Goal: Task Accomplishment & Management: Manage account settings

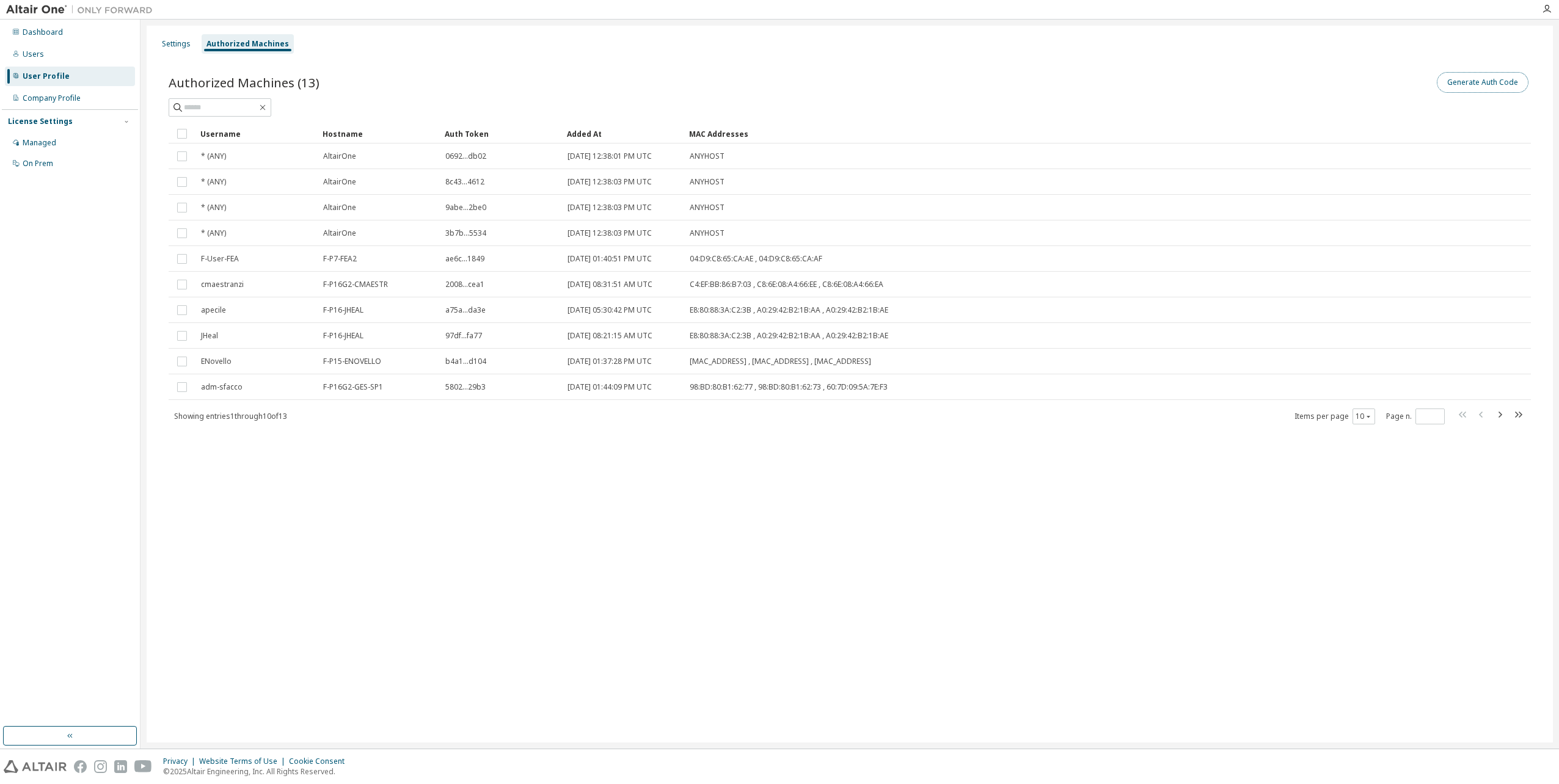
click at [1484, 84] on button "Generate Auth Code" at bounding box center [1482, 82] width 92 height 21
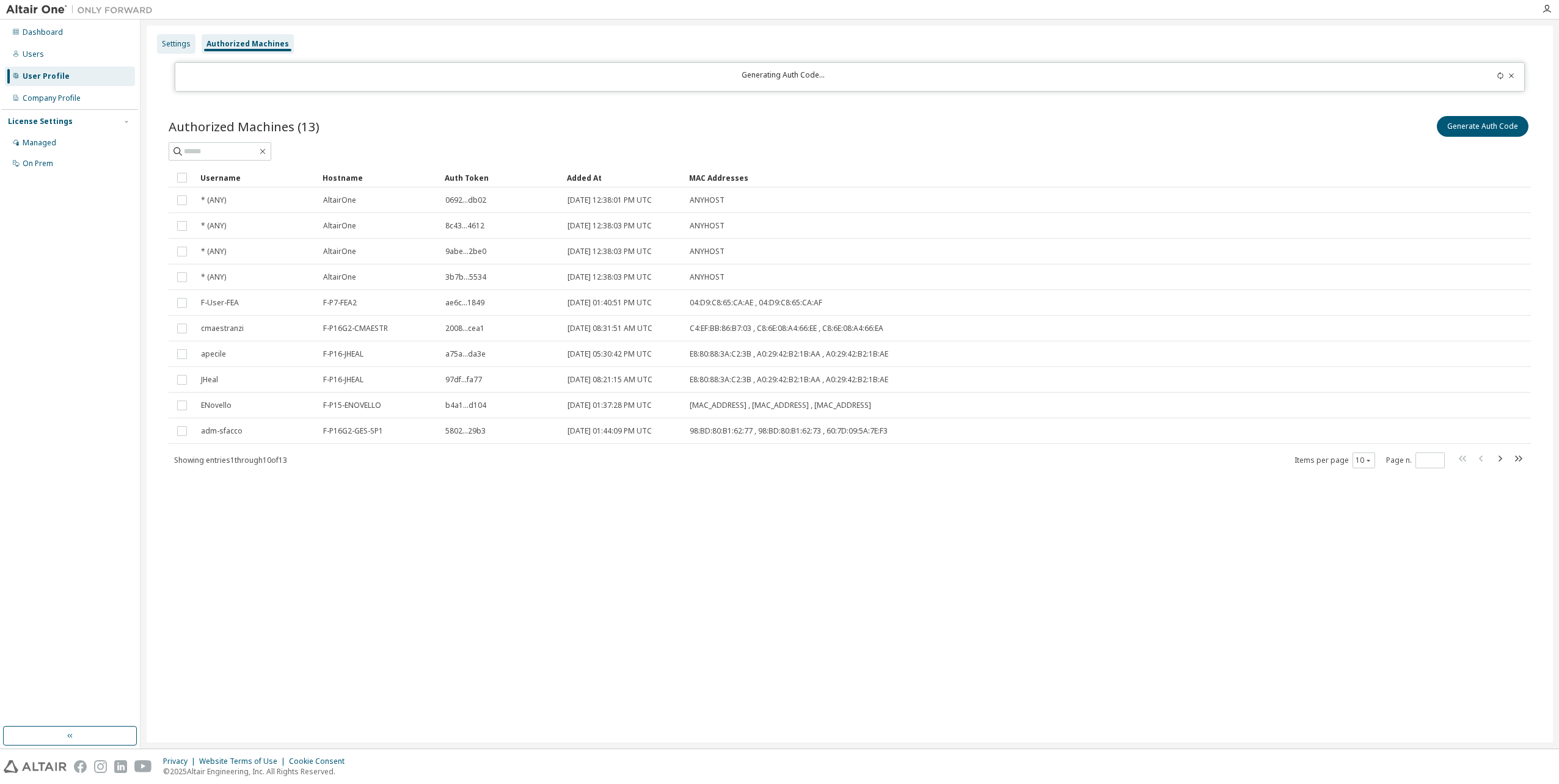
click at [169, 36] on div "Settings" at bounding box center [176, 44] width 38 height 19
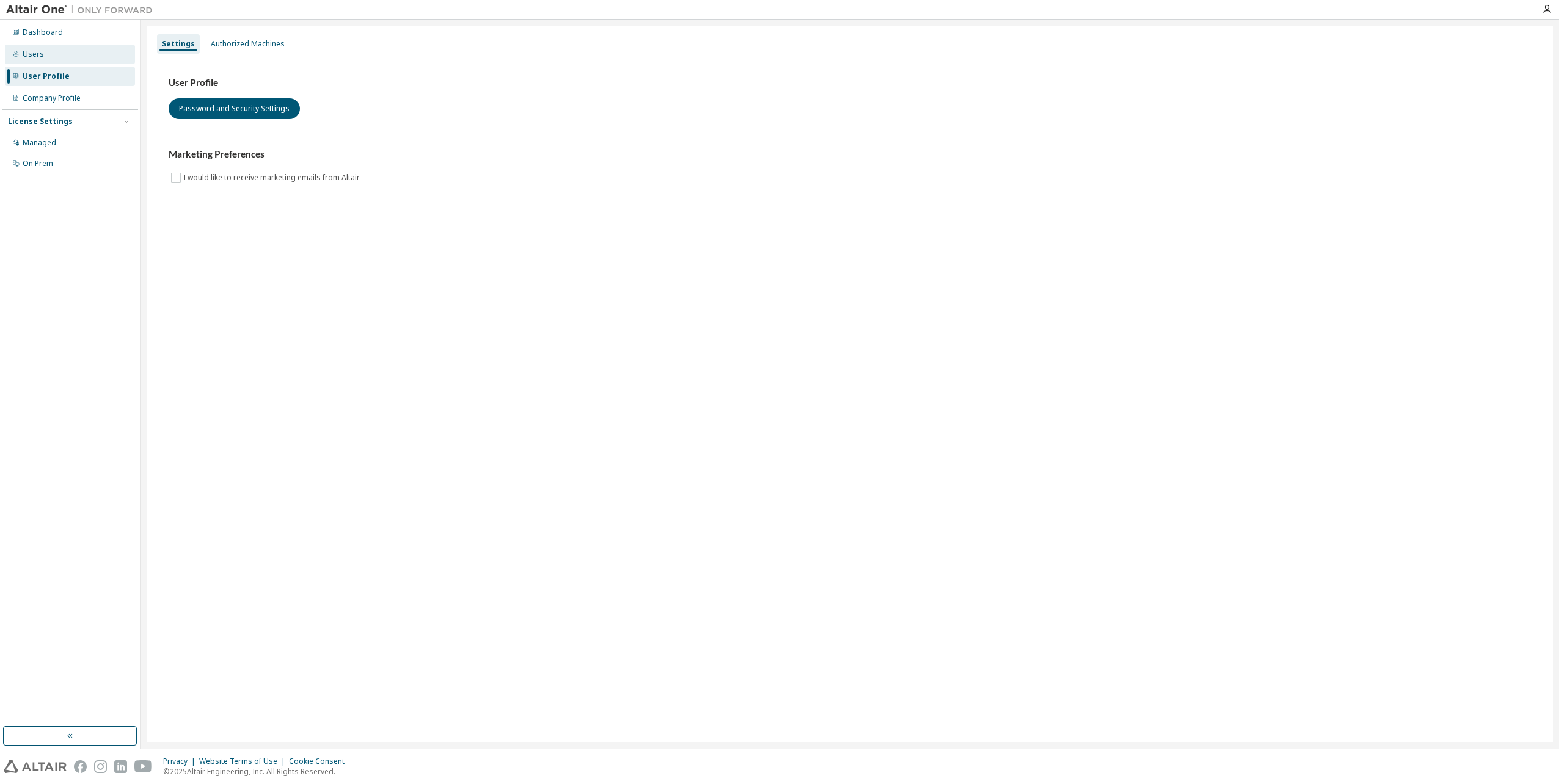
click at [59, 53] on div "Users" at bounding box center [70, 55] width 130 height 19
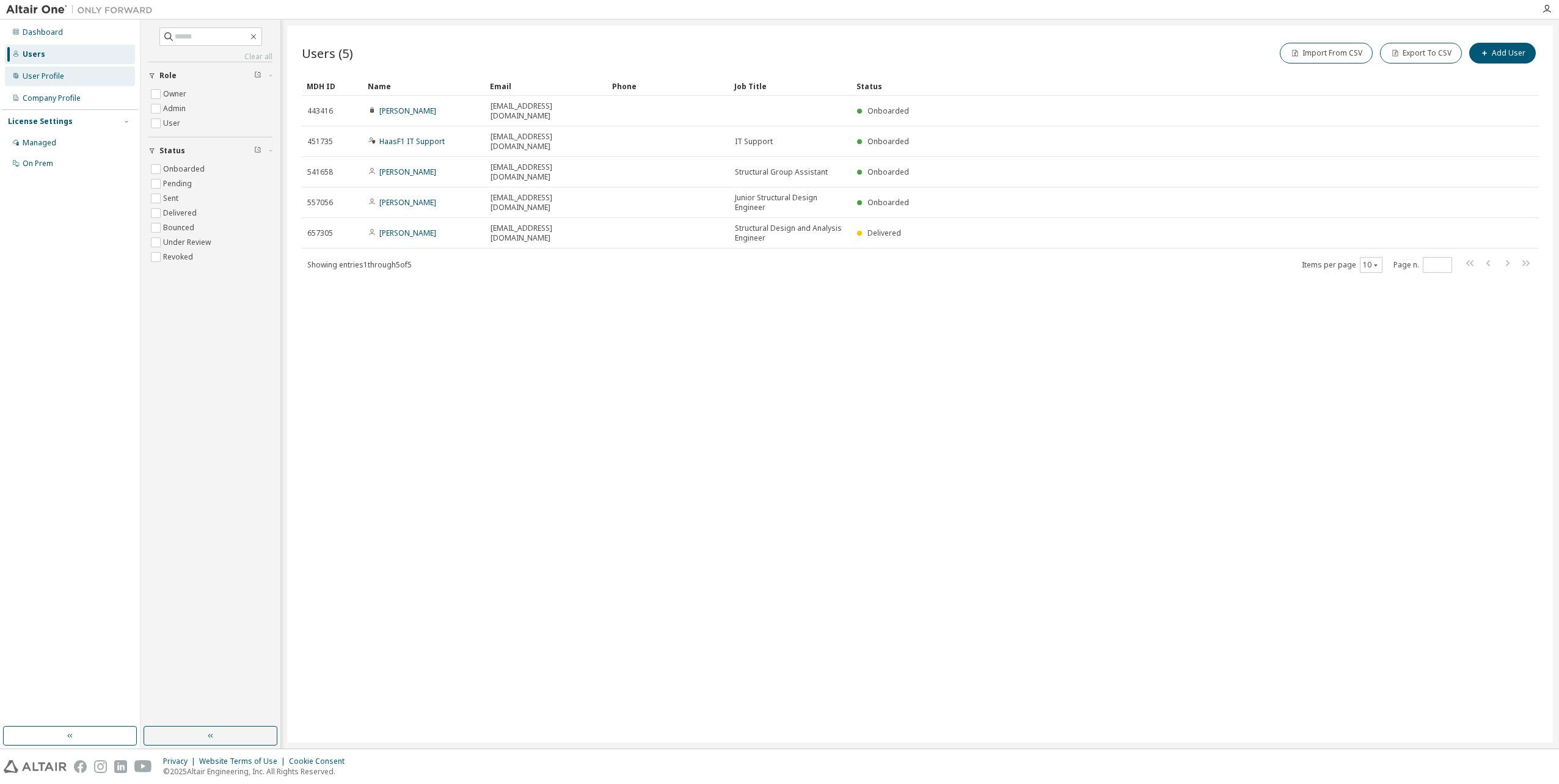
click at [59, 74] on div "User Profile" at bounding box center [43, 77] width 41 height 10
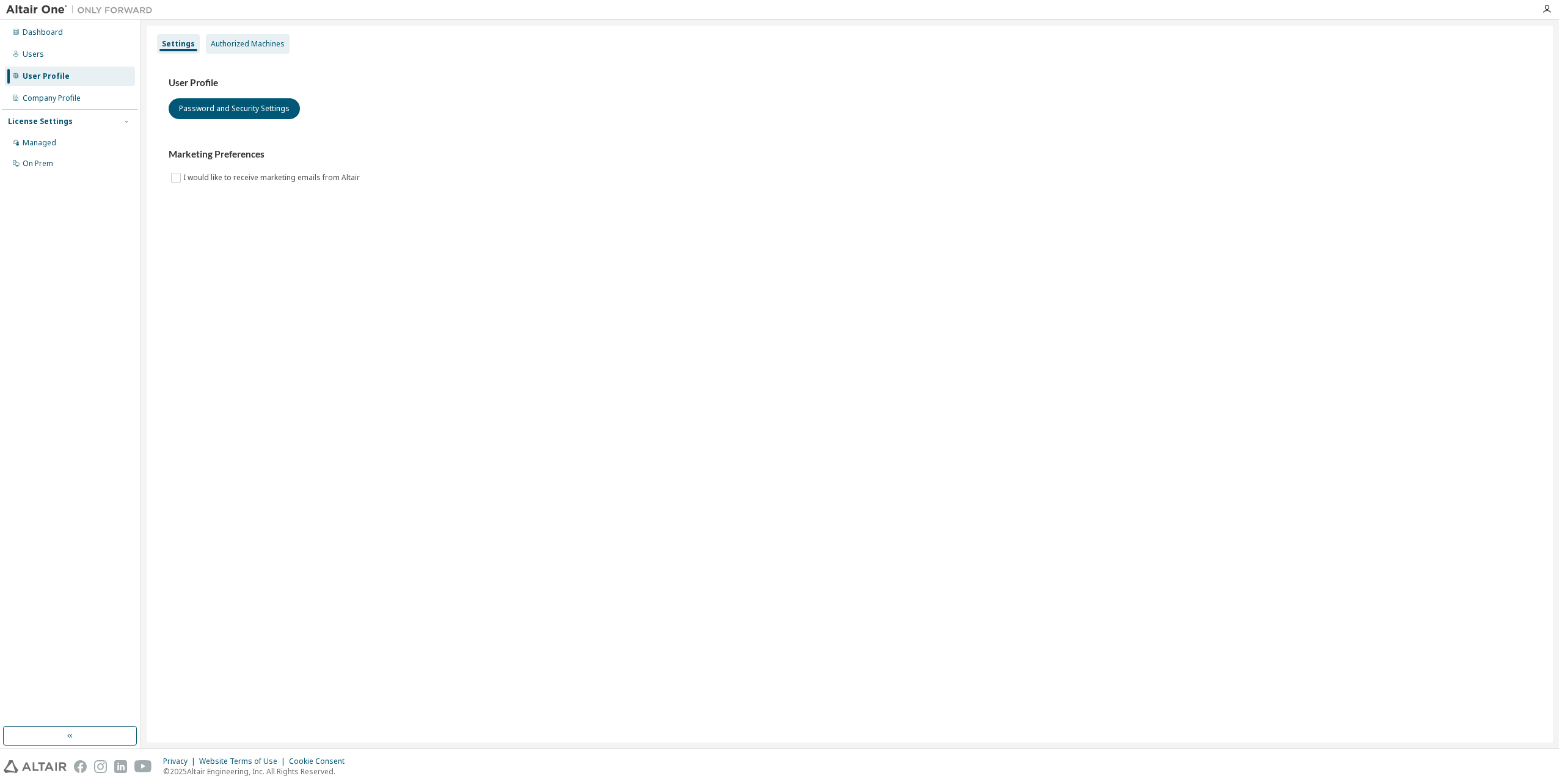
click at [254, 45] on div "Authorized Machines" at bounding box center [247, 44] width 74 height 10
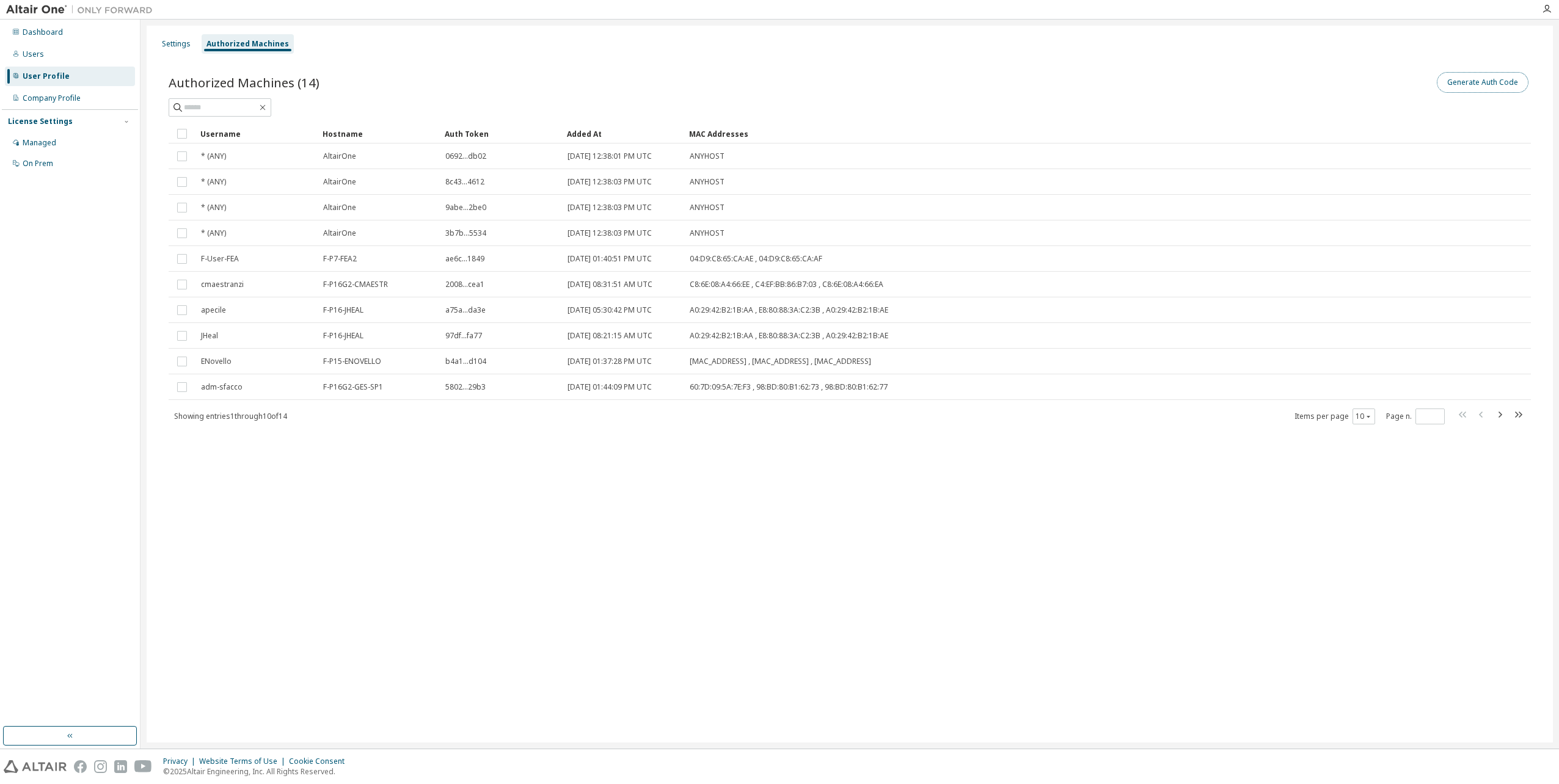
click at [1510, 75] on button "Generate Auth Code" at bounding box center [1482, 82] width 92 height 21
